Goal: Check status: Check status

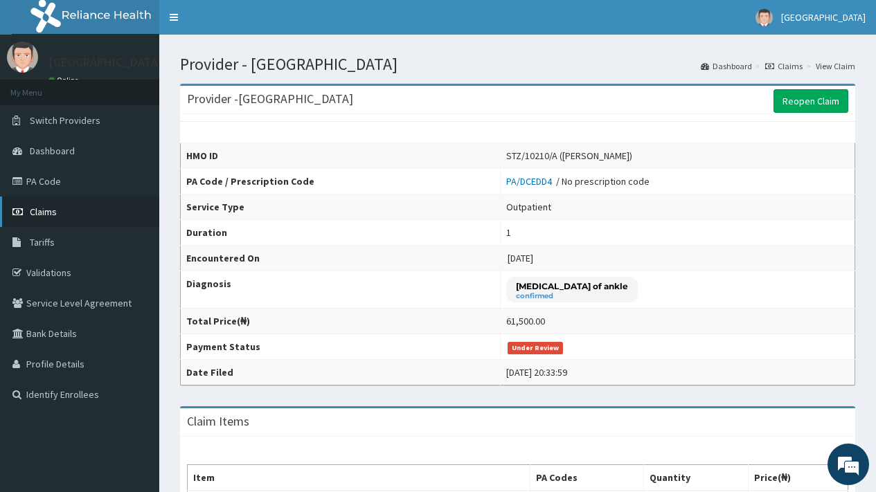
click at [39, 213] on span "Claims" at bounding box center [43, 212] width 27 height 12
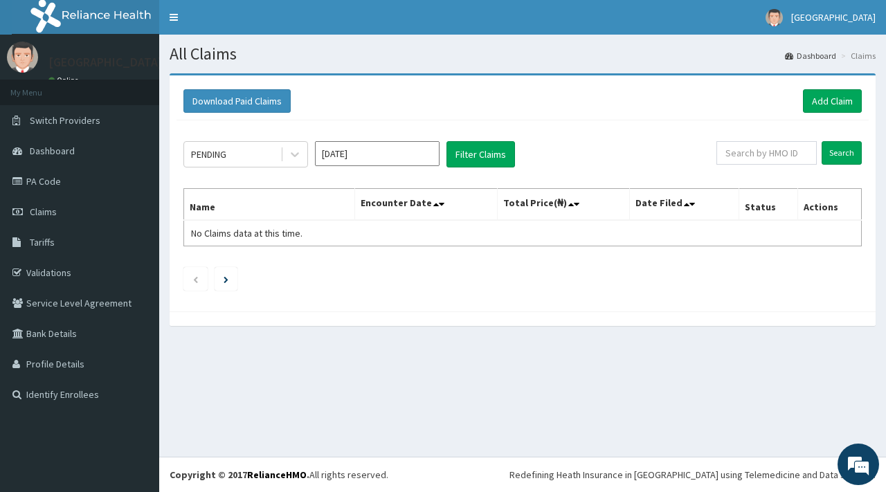
click at [350, 149] on input "[DATE]" at bounding box center [377, 153] width 125 height 25
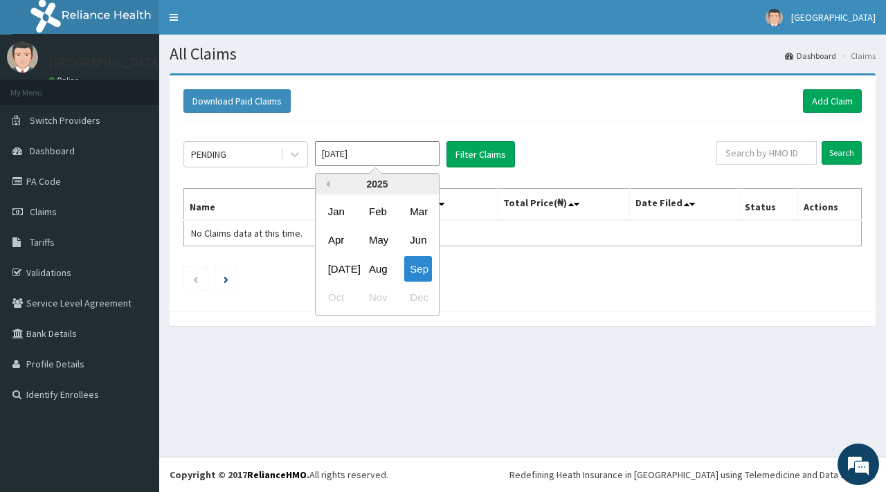
click at [329, 181] on button "Previous Year" at bounding box center [326, 184] width 7 height 7
click at [418, 267] on div "Sep" at bounding box center [418, 269] width 28 height 26
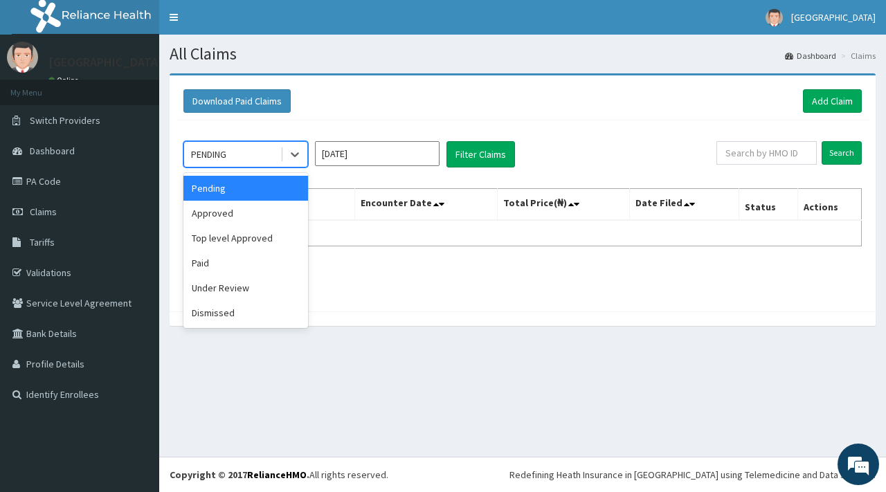
click at [231, 153] on div "PENDING" at bounding box center [232, 154] width 96 height 22
click at [218, 212] on div "Approved" at bounding box center [246, 213] width 125 height 25
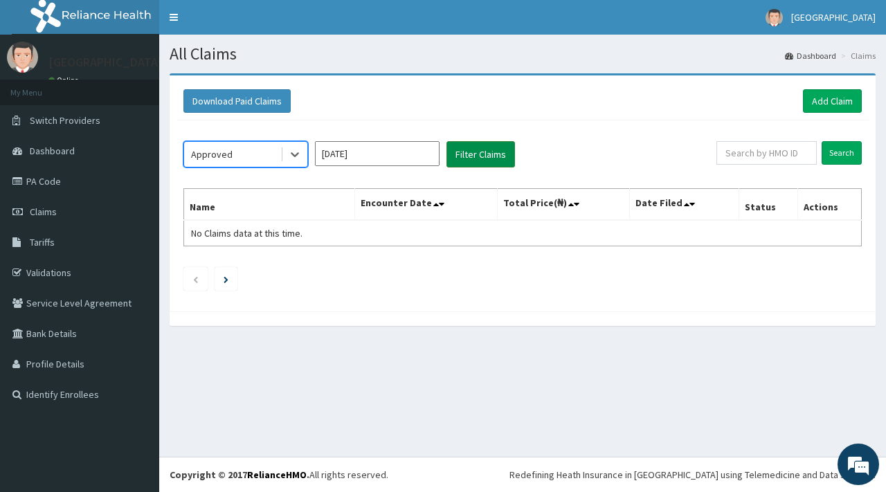
click at [485, 150] on button "Filter Claims" at bounding box center [481, 154] width 69 height 26
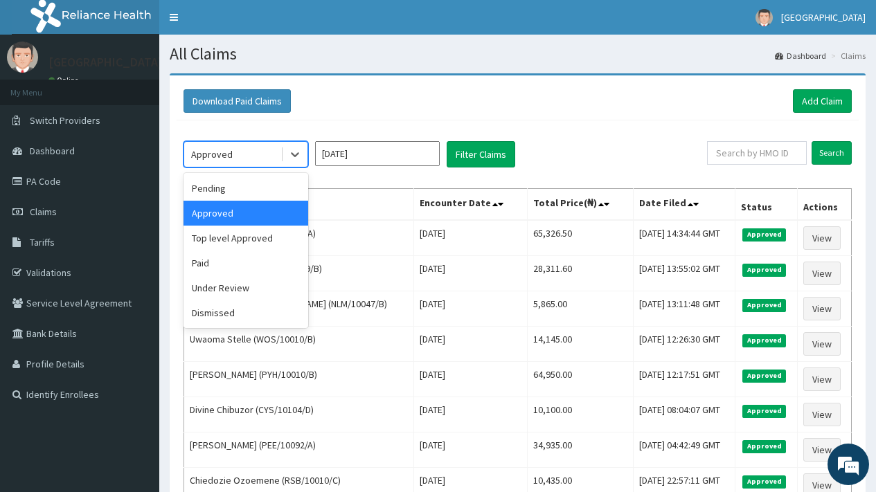
click at [209, 155] on div "Approved" at bounding box center [212, 155] width 42 height 14
click at [216, 261] on div "Paid" at bounding box center [246, 263] width 125 height 25
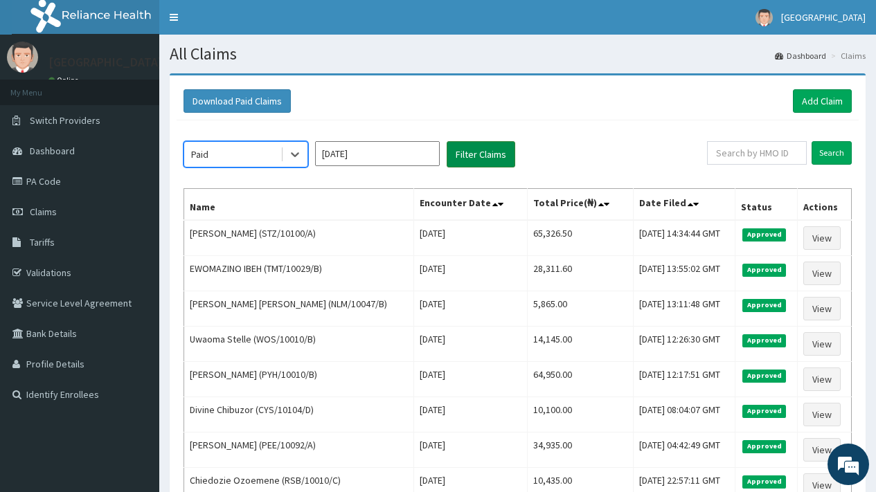
click at [479, 161] on button "Filter Claims" at bounding box center [481, 154] width 69 height 26
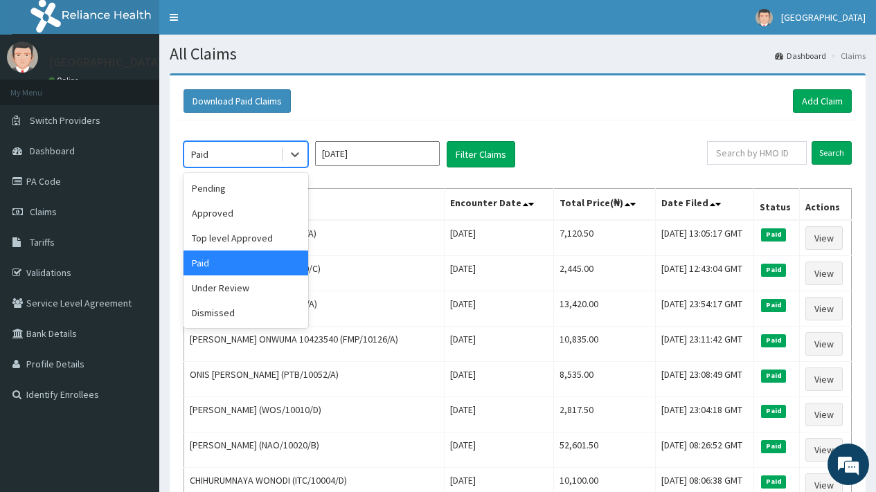
click at [206, 145] on div "Paid" at bounding box center [232, 154] width 96 height 22
click at [234, 238] on div "Top level Approved" at bounding box center [246, 238] width 125 height 25
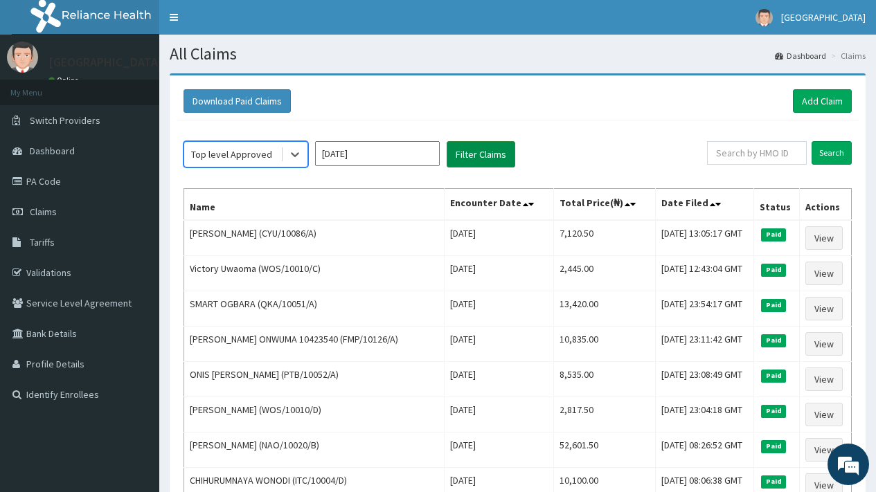
click at [481, 145] on button "Filter Claims" at bounding box center [481, 154] width 69 height 26
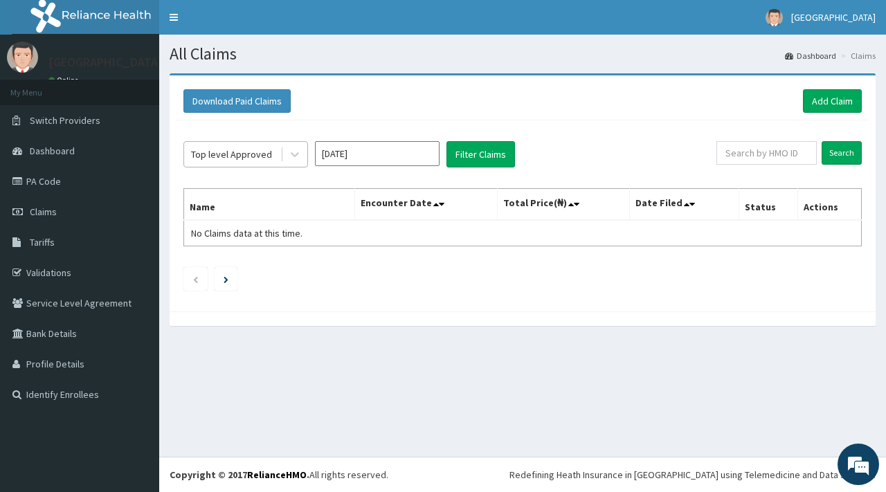
click at [240, 152] on div "Top level Approved" at bounding box center [231, 155] width 81 height 14
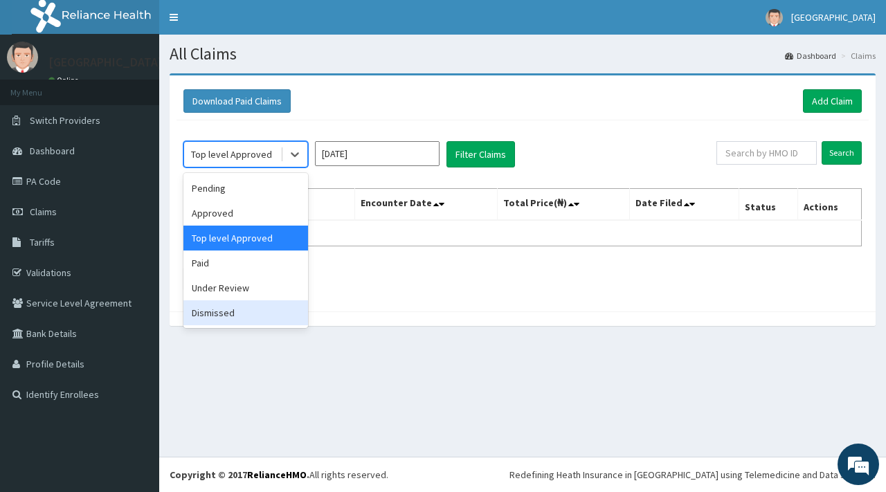
click at [224, 307] on div "Dismissed" at bounding box center [246, 313] width 125 height 25
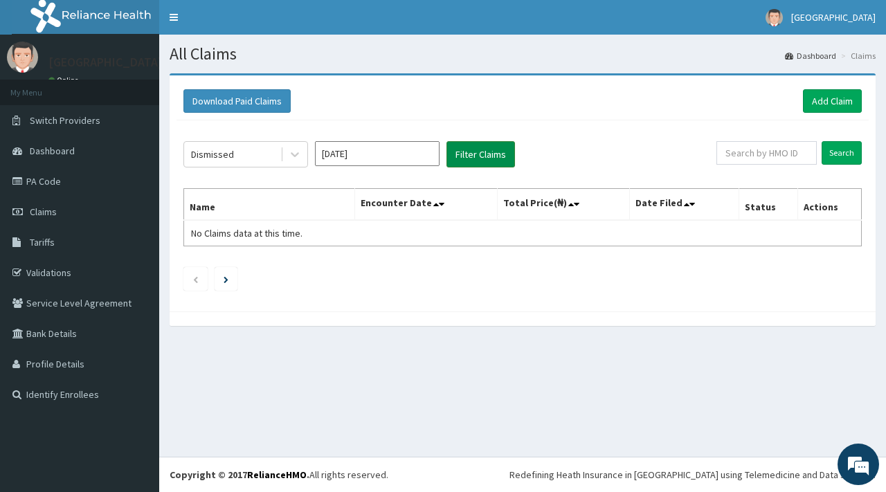
click at [483, 153] on button "Filter Claims" at bounding box center [481, 154] width 69 height 26
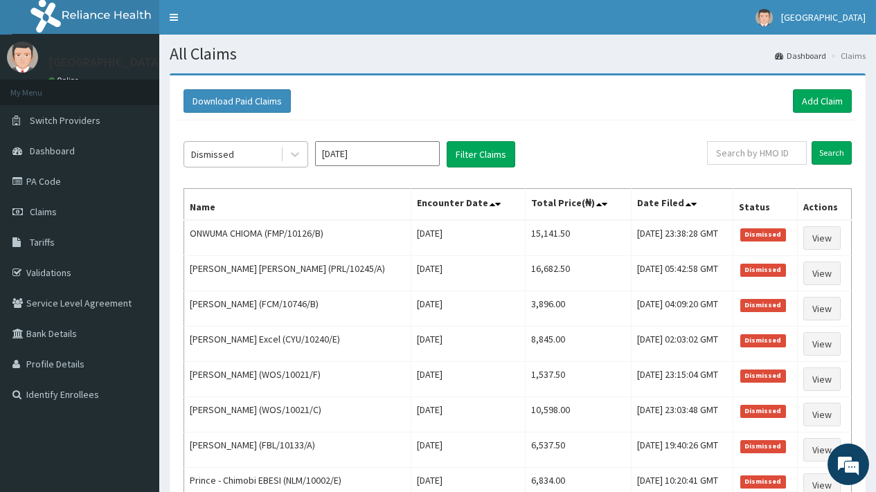
click at [212, 159] on div "Dismissed" at bounding box center [212, 155] width 43 height 14
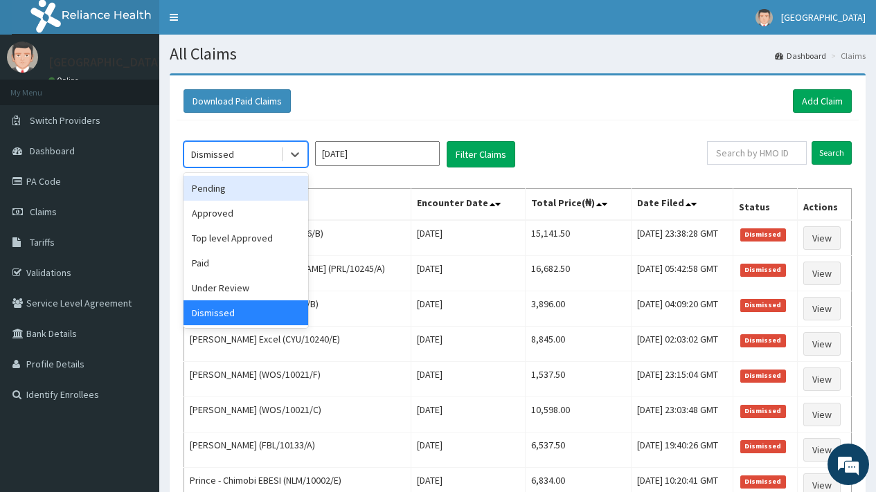
click at [213, 189] on div "Pending" at bounding box center [246, 188] width 125 height 25
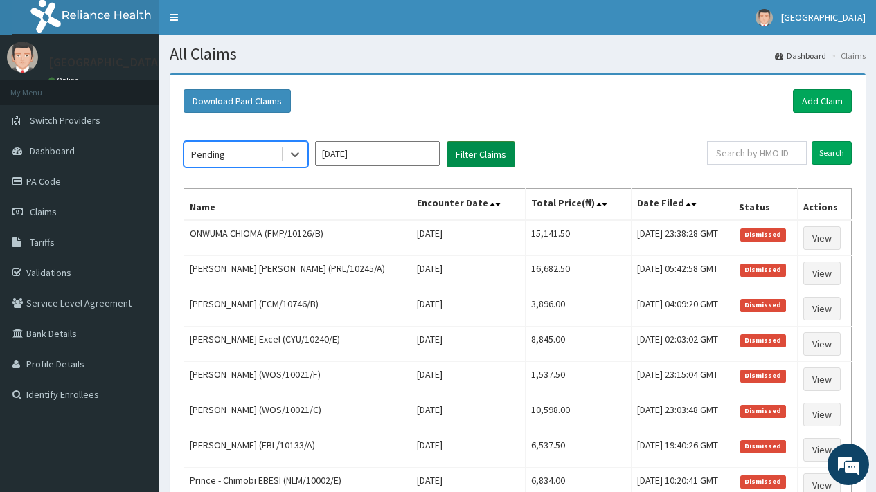
click at [488, 158] on button "Filter Claims" at bounding box center [481, 154] width 69 height 26
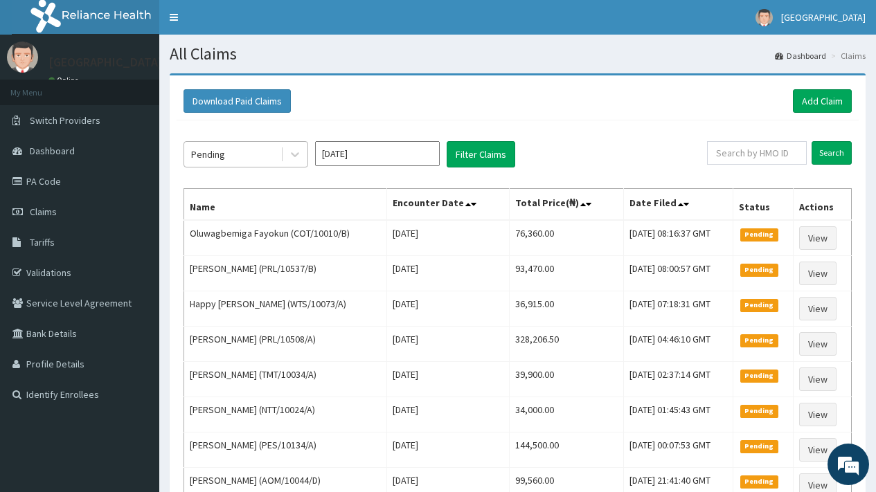
click at [237, 153] on div "Pending" at bounding box center [232, 154] width 96 height 22
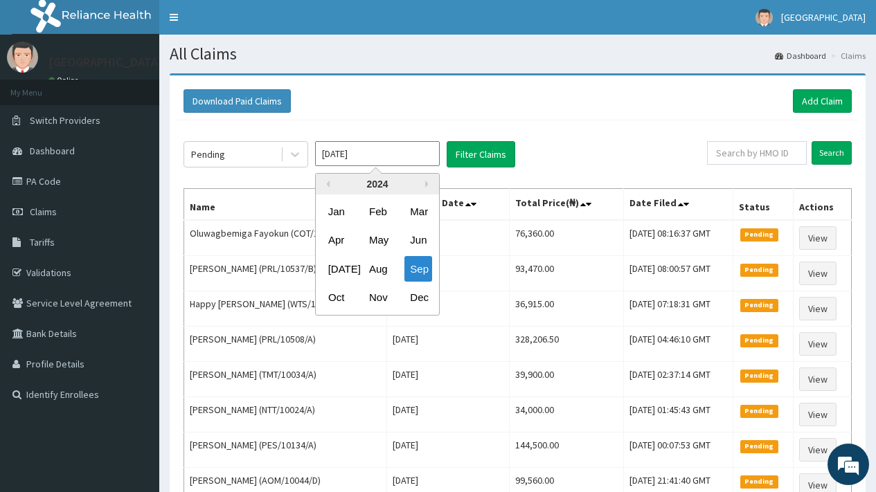
click at [359, 156] on input "[DATE]" at bounding box center [377, 153] width 125 height 25
click at [426, 185] on button "Next Year" at bounding box center [428, 184] width 7 height 7
click at [418, 269] on div "Sep" at bounding box center [418, 269] width 28 height 26
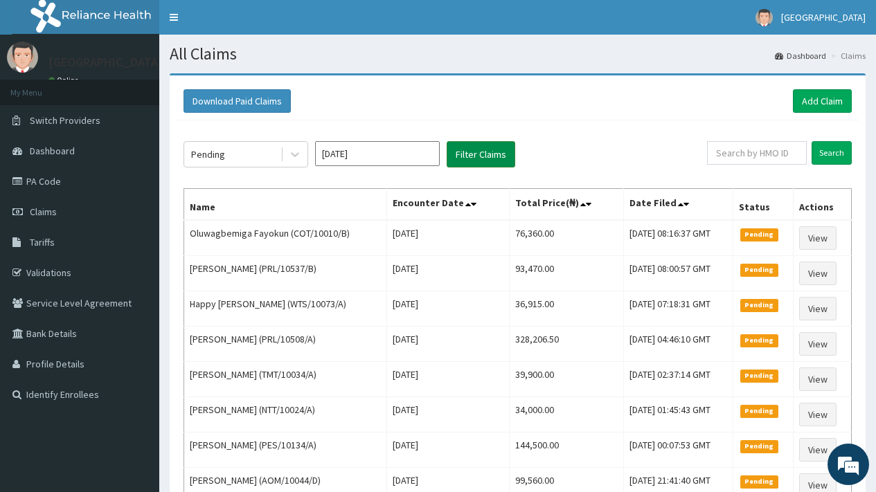
click at [479, 157] on button "Filter Claims" at bounding box center [481, 154] width 69 height 26
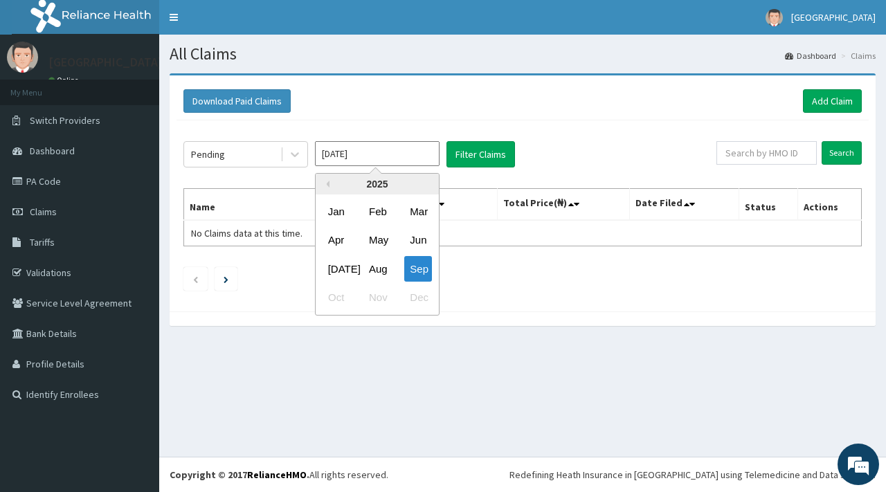
click at [393, 156] on input "[DATE]" at bounding box center [377, 153] width 125 height 25
click at [341, 269] on div "[DATE]" at bounding box center [337, 269] width 28 height 26
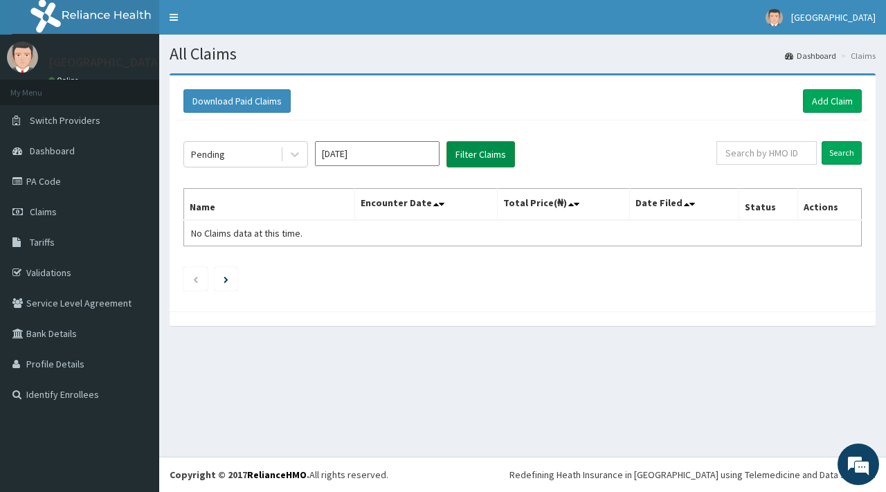
click at [476, 157] on button "Filter Claims" at bounding box center [481, 154] width 69 height 26
click at [237, 157] on div "Pending" at bounding box center [232, 154] width 96 height 22
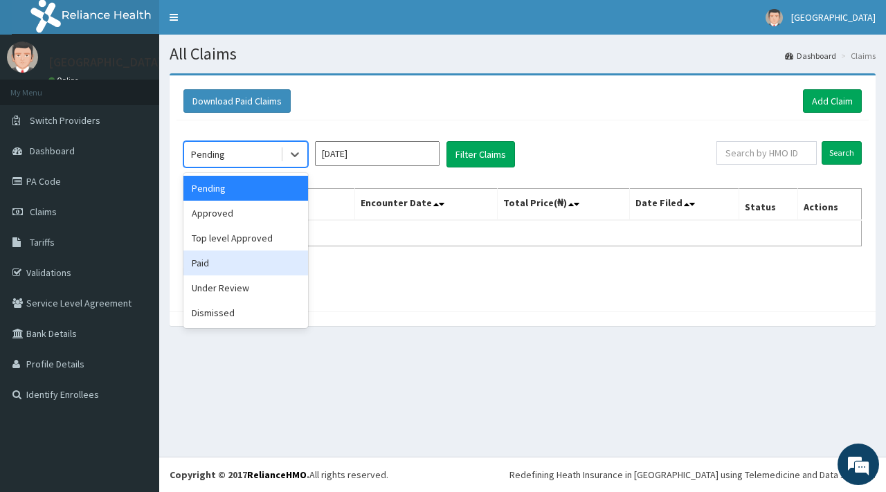
click at [219, 262] on div "Paid" at bounding box center [246, 263] width 125 height 25
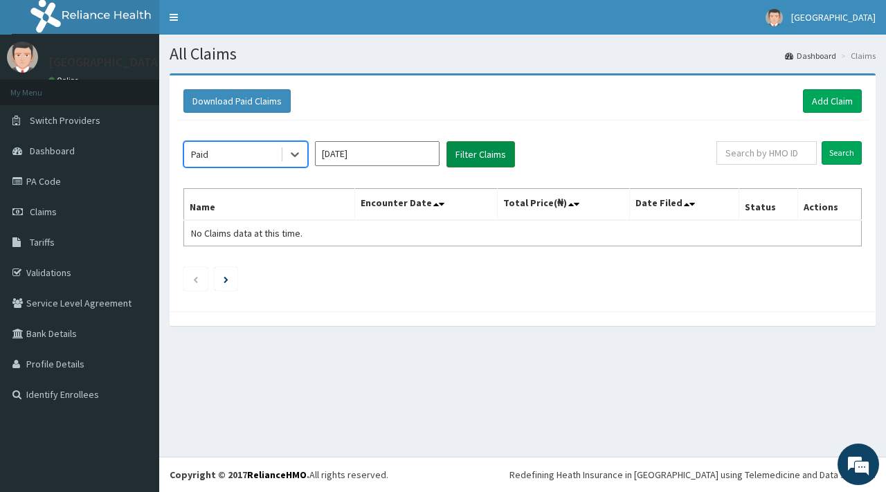
click at [474, 159] on button "Filter Claims" at bounding box center [481, 154] width 69 height 26
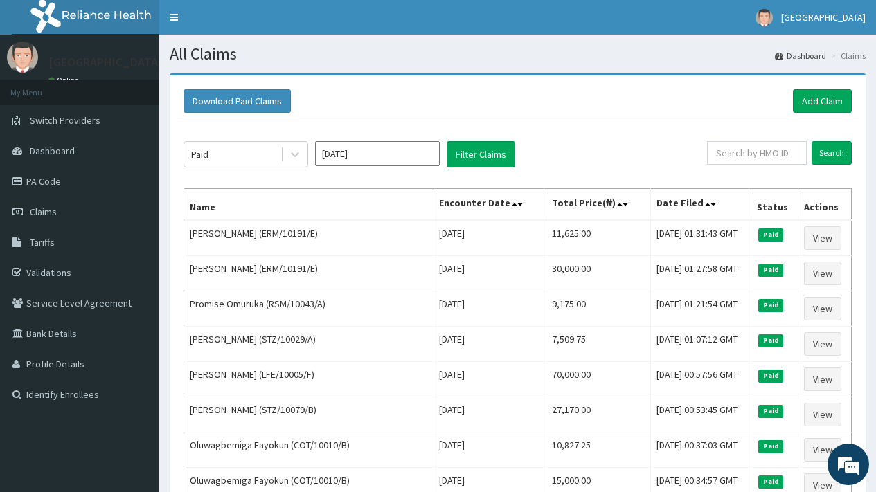
click at [346, 152] on input "[DATE]" at bounding box center [377, 153] width 125 height 25
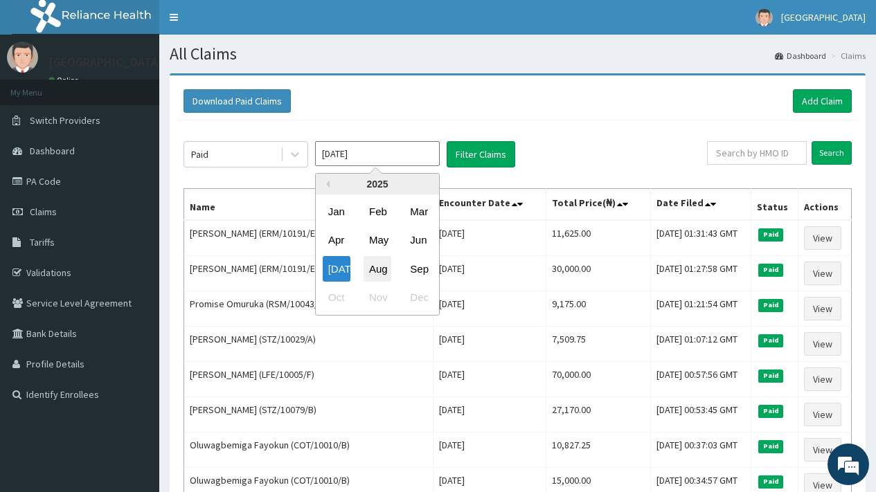
click at [382, 267] on div "Aug" at bounding box center [378, 269] width 28 height 26
type input "[DATE]"
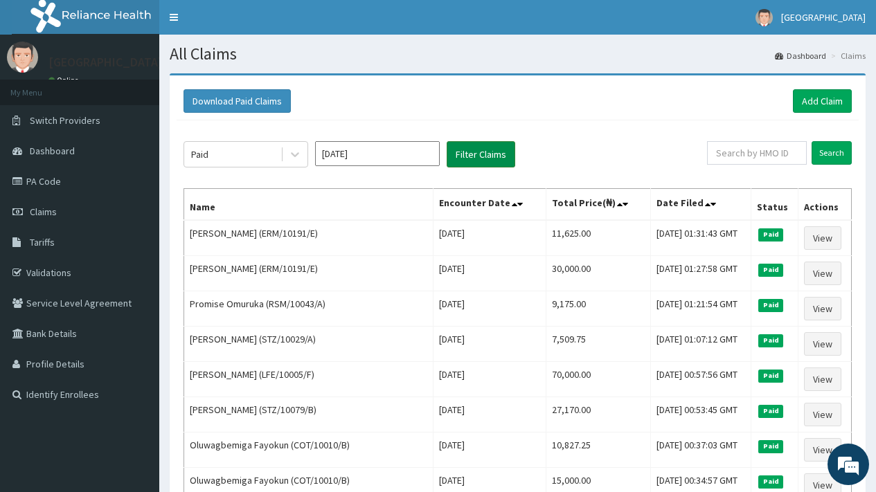
click at [474, 151] on button "Filter Claims" at bounding box center [481, 154] width 69 height 26
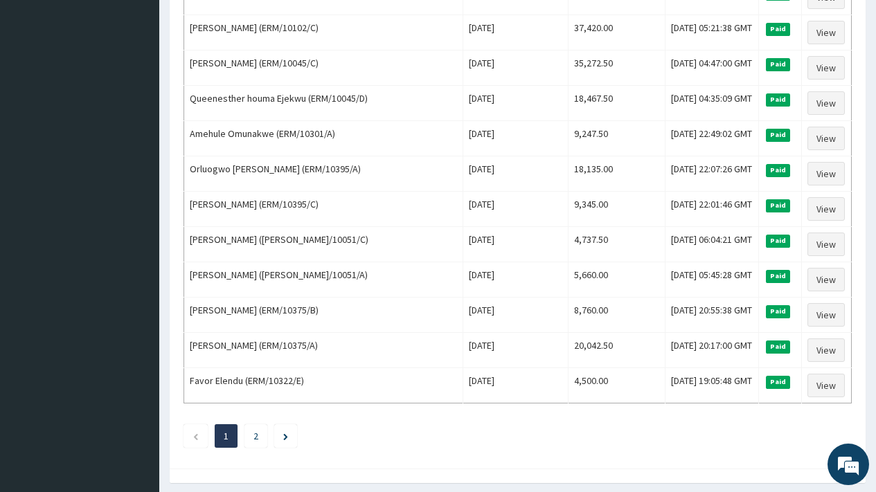
scroll to position [1634, 0]
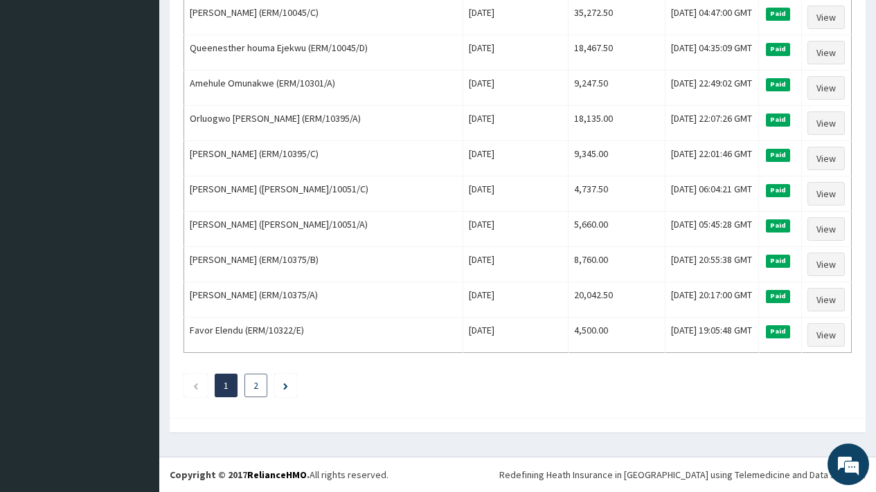
click at [258, 388] on link "2" at bounding box center [255, 386] width 5 height 12
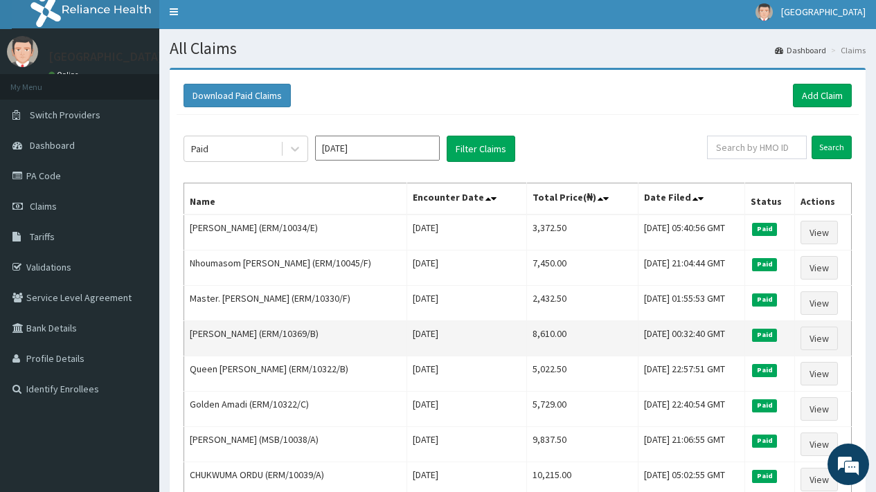
scroll to position [0, 0]
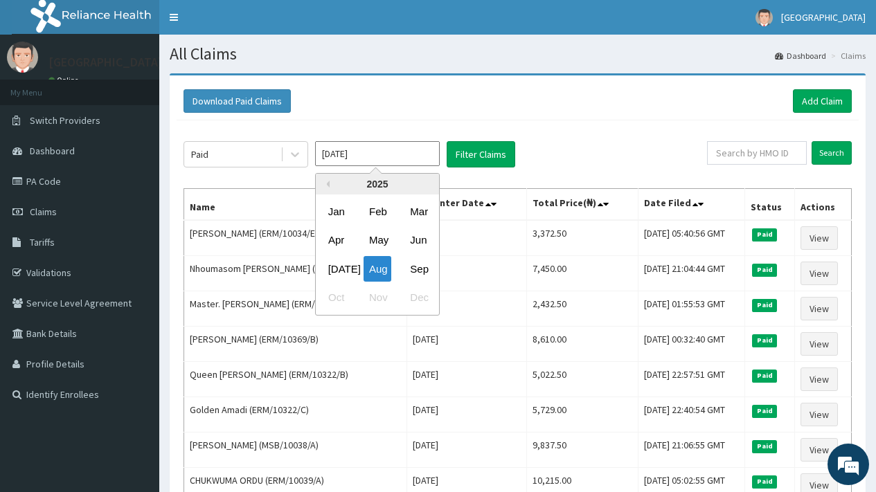
click at [386, 157] on input "[DATE]" at bounding box center [377, 153] width 125 height 25
